Goal: Manage account settings

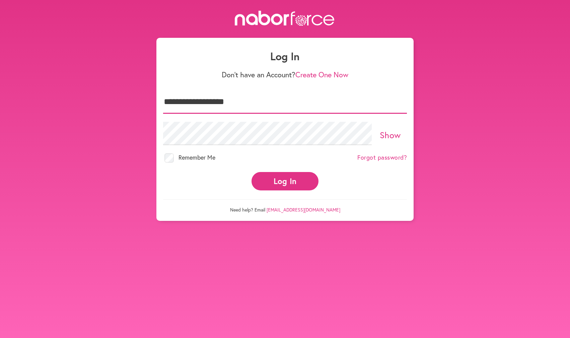
type input "**********"
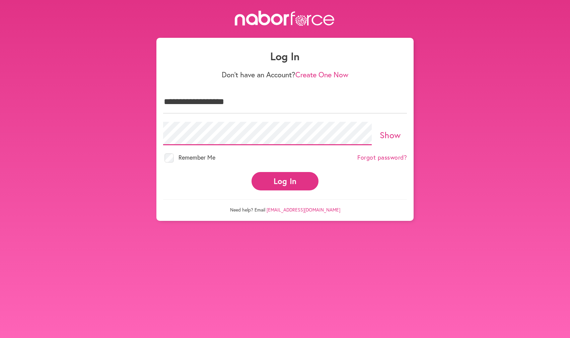
click at [285, 181] on button "Log In" at bounding box center [285, 181] width 67 height 18
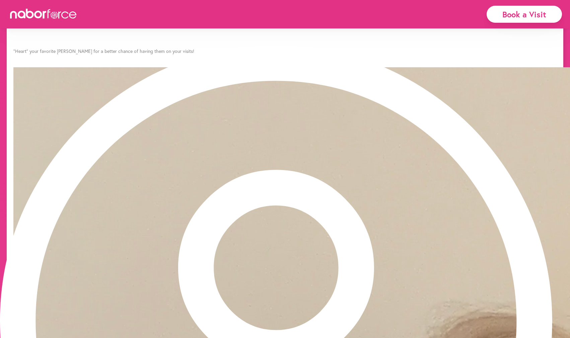
scroll to position [437, 0]
